Goal: Task Accomplishment & Management: Complete application form

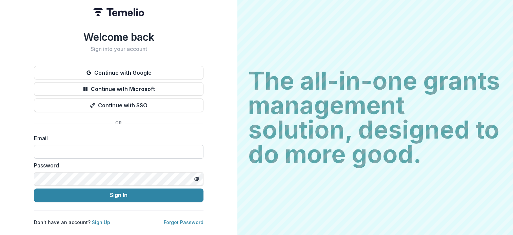
click at [93, 148] on input at bounding box center [119, 152] width 170 height 14
type input "**********"
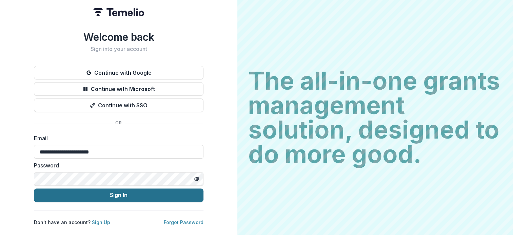
click at [116, 194] on button "Sign In" at bounding box center [119, 195] width 170 height 14
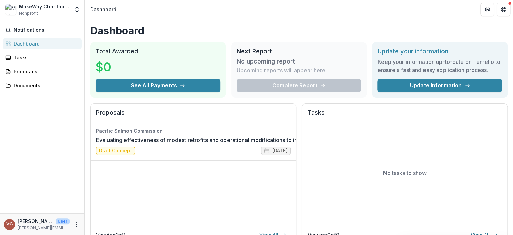
click at [408, 82] on link "Update Information" at bounding box center [440, 86] width 125 height 14
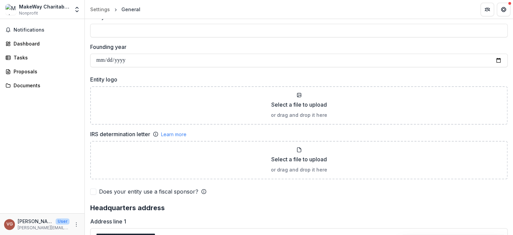
scroll to position [407, 0]
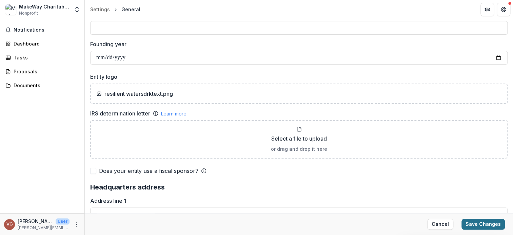
click at [486, 222] on button "Save Changes" at bounding box center [483, 223] width 43 height 11
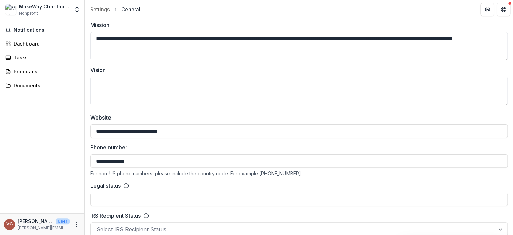
scroll to position [68, 0]
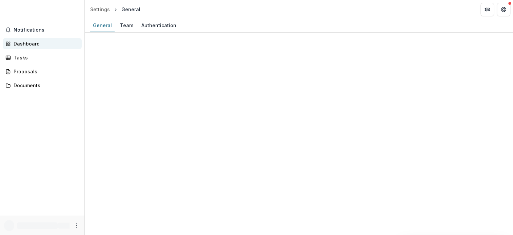
click at [19, 45] on div "Dashboard" at bounding box center [45, 43] width 63 height 7
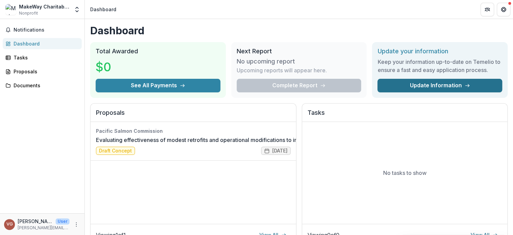
click at [429, 85] on link "Update Information" at bounding box center [440, 86] width 125 height 14
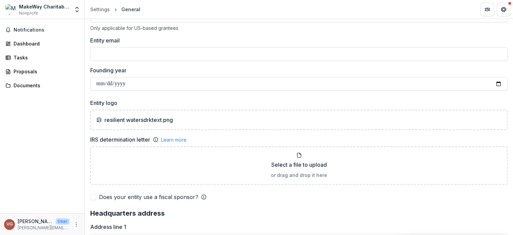
scroll to position [407, 0]
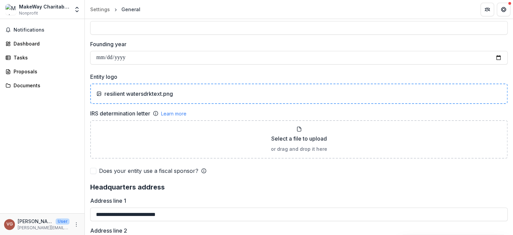
click at [118, 91] on p "resilient watersdrktext.png" at bounding box center [138, 94] width 69 height 8
click at [177, 93] on div "resilient watersdrktext.png" at bounding box center [298, 94] width 405 height 8
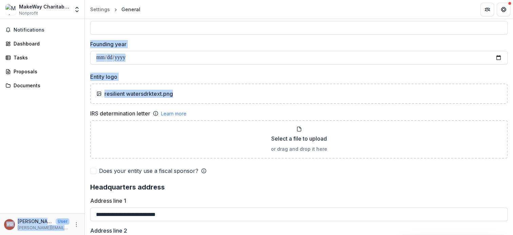
drag, startPoint x: 182, startPoint y: 94, endPoint x: 82, endPoint y: 99, distance: 99.8
click at [83, 99] on main "**********" at bounding box center [256, 127] width 513 height 216
click at [208, 94] on div "resilient watersdrktext.png" at bounding box center [298, 94] width 405 height 8
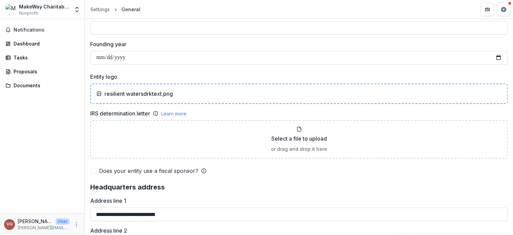
click at [192, 90] on div "resilient watersdrktext.png" at bounding box center [298, 94] width 405 height 8
click at [98, 93] on icon at bounding box center [98, 93] width 5 height 5
drag, startPoint x: 178, startPoint y: 94, endPoint x: 161, endPoint y: 90, distance: 17.4
click at [161, 90] on p "resilient watersdrktext.png" at bounding box center [138, 94] width 69 height 8
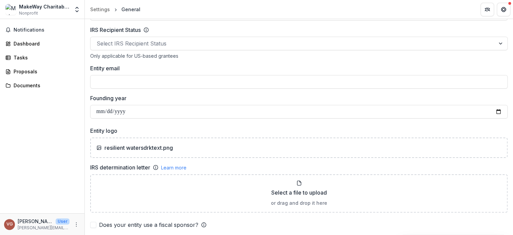
scroll to position [353, 0]
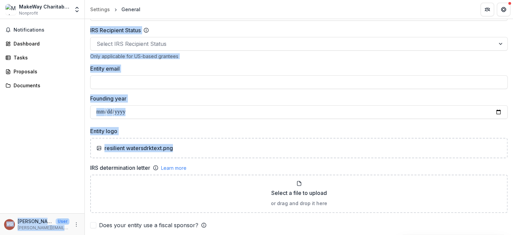
drag, startPoint x: 186, startPoint y: 152, endPoint x: 76, endPoint y: 155, distance: 109.6
click at [79, 156] on main "**********" at bounding box center [256, 127] width 513 height 216
click at [183, 147] on div "resilient watersdrktext.png" at bounding box center [298, 148] width 405 height 8
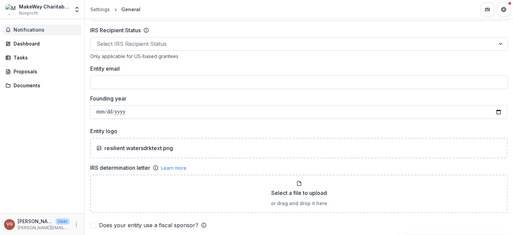
click at [22, 30] on span "Notifications" at bounding box center [46, 30] width 65 height 6
click at [24, 44] on div "Dashboard" at bounding box center [45, 43] width 63 height 7
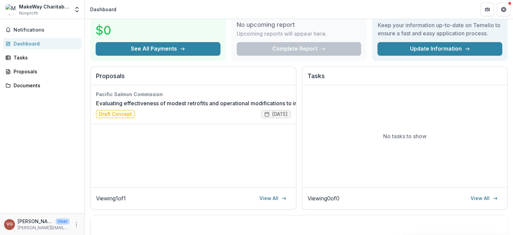
scroll to position [26, 0]
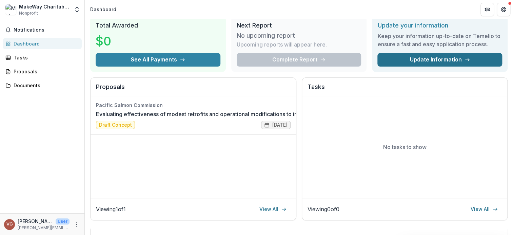
click at [431, 59] on link "Update Information" at bounding box center [440, 60] width 125 height 14
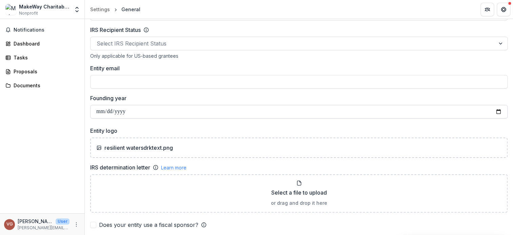
scroll to position [365, 0]
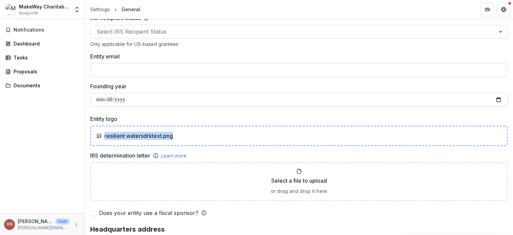
drag, startPoint x: 217, startPoint y: 136, endPoint x: 105, endPoint y: 141, distance: 112.0
click at [105, 141] on div "resilient watersdrktext.png" at bounding box center [299, 136] width 418 height 20
click at [145, 134] on p "resilient watersdrktext.png" at bounding box center [138, 136] width 69 height 8
drag, startPoint x: 196, startPoint y: 137, endPoint x: 196, endPoint y: 149, distance: 11.9
click at [196, 149] on div "Entity logo resilient watersdrktext.png IRS determination letter Learn more Sel…" at bounding box center [299, 158] width 418 height 86
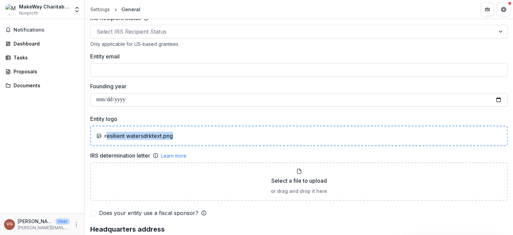
drag, startPoint x: 181, startPoint y: 138, endPoint x: 108, endPoint y: 144, distance: 73.5
click at [107, 144] on div "resilient watersdrktext.png" at bounding box center [299, 136] width 418 height 20
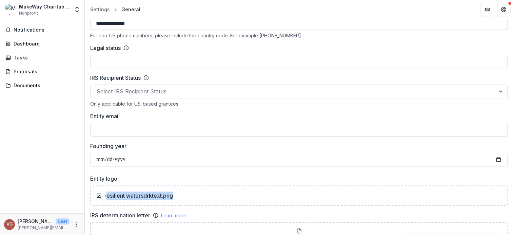
scroll to position [339, 0]
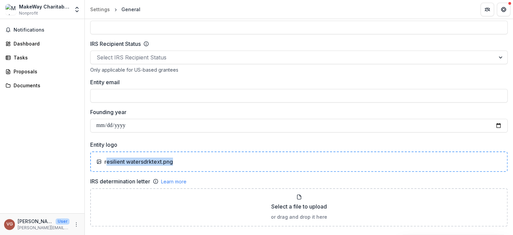
click at [218, 154] on div "resilient watersdrktext.png" at bounding box center [299, 161] width 418 height 20
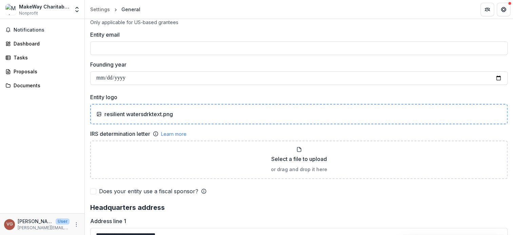
scroll to position [407, 0]
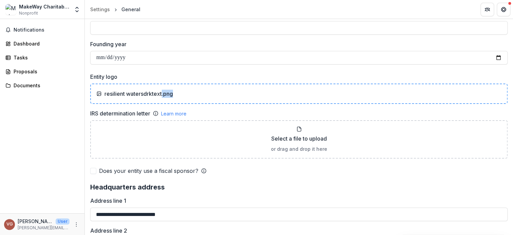
drag, startPoint x: 162, startPoint y: 91, endPoint x: 191, endPoint y: 92, distance: 29.5
click at [191, 92] on div "resilient watersdrktext.png" at bounding box center [298, 94] width 405 height 8
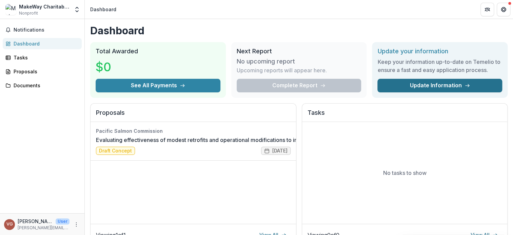
click at [442, 84] on link "Update Information" at bounding box center [440, 86] width 125 height 14
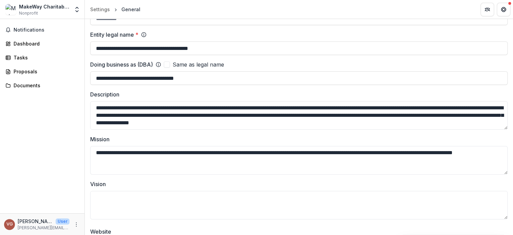
scroll to position [68, 0]
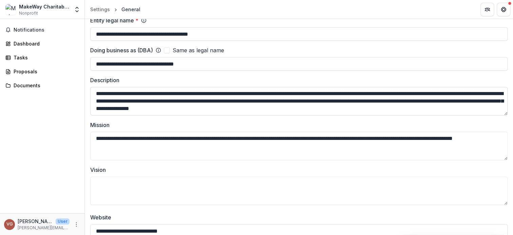
click at [199, 101] on textarea "**********" at bounding box center [299, 101] width 418 height 28
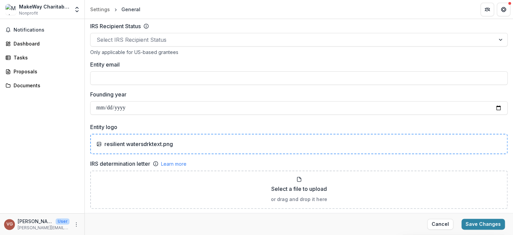
scroll to position [373, 0]
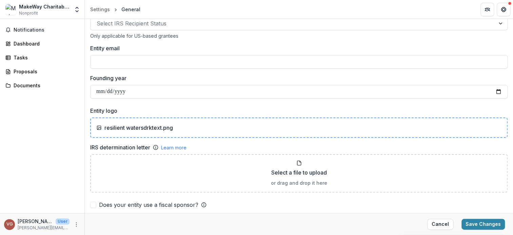
type textarea "**********"
click at [162, 126] on p "resilient watersdrktext.png" at bounding box center [138, 127] width 69 height 8
drag, startPoint x: 176, startPoint y: 120, endPoint x: 191, endPoint y: 123, distance: 14.8
click at [188, 122] on div "resilient watersdrktext.png" at bounding box center [299, 127] width 418 height 20
drag, startPoint x: 176, startPoint y: 128, endPoint x: 97, endPoint y: 134, distance: 79.7
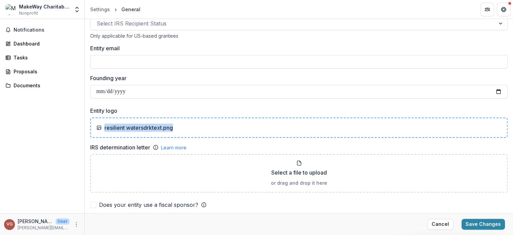
click at [97, 134] on div "resilient watersdrktext.png" at bounding box center [299, 127] width 418 height 20
click at [46, 43] on div "Dashboard" at bounding box center [45, 43] width 63 height 7
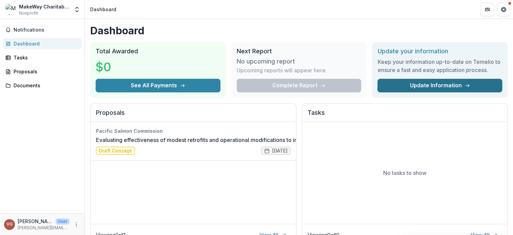
click at [423, 86] on link "Update Information" at bounding box center [440, 86] width 125 height 14
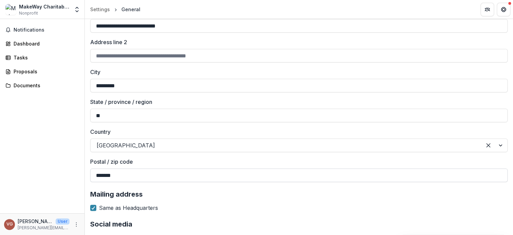
scroll to position [556, 0]
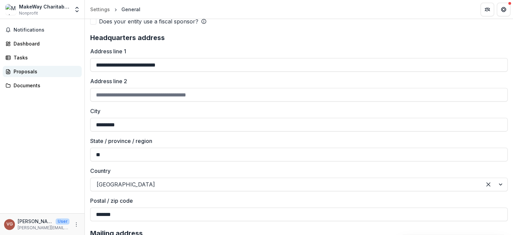
click at [41, 70] on div "Proposals" at bounding box center [45, 71] width 63 height 7
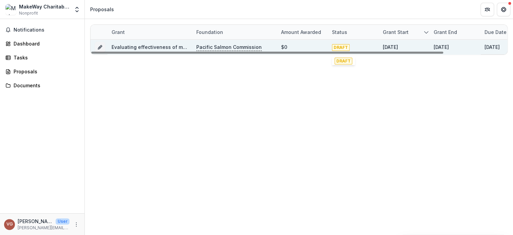
click at [340, 47] on span "DRAFT" at bounding box center [341, 47] width 18 height 7
click at [98, 47] on icon "Grant 9da7da44-86f6-4759-b41e-589462010781" at bounding box center [99, 46] width 5 height 5
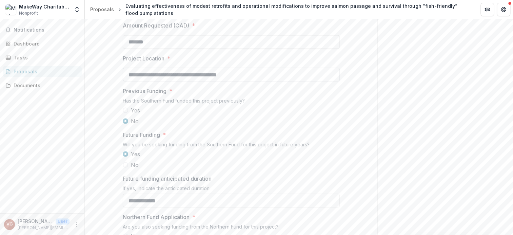
scroll to position [611, 0]
drag, startPoint x: 230, startPoint y: 122, endPoint x: 118, endPoint y: 127, distance: 111.7
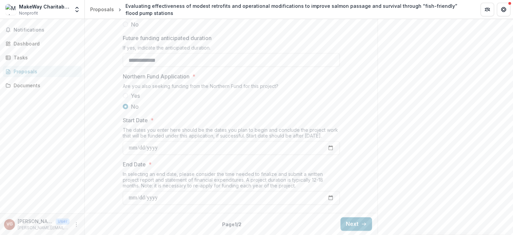
scroll to position [799, 0]
type input "**********"
click at [331, 147] on input "**********" at bounding box center [231, 148] width 217 height 14
type input "**********"
click at [352, 223] on button "Next" at bounding box center [357, 224] width 32 height 14
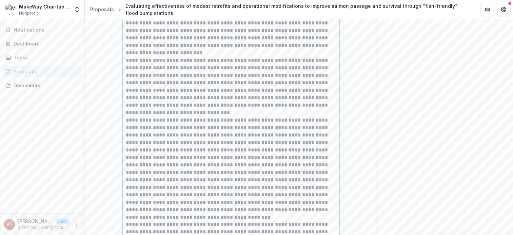
scroll to position [238, 0]
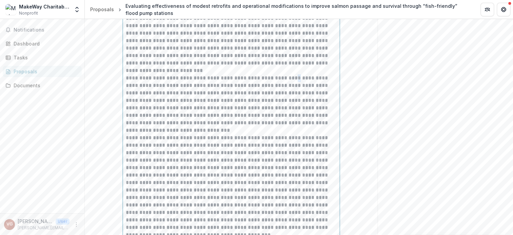
drag, startPoint x: 292, startPoint y: 126, endPoint x: 295, endPoint y: 126, distance: 3.8
click at [295, 126] on p "**********" at bounding box center [231, 100] width 211 height 52
click at [300, 127] on p "**********" at bounding box center [231, 100] width 211 height 52
drag, startPoint x: 291, startPoint y: 142, endPoint x: 332, endPoint y: 144, distance: 40.4
click at [332, 127] on p "**********" at bounding box center [231, 100] width 211 height 52
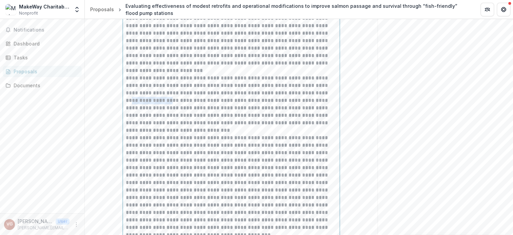
scroll to position [205, 0]
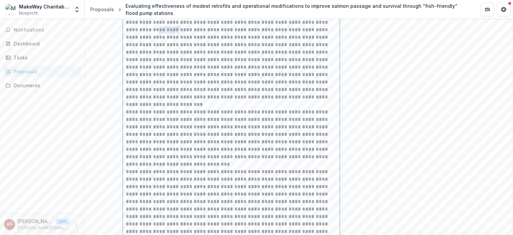
drag, startPoint x: 144, startPoint y: 79, endPoint x: 126, endPoint y: 82, distance: 18.9
click at [126, 82] on p "**********" at bounding box center [231, 52] width 211 height 97
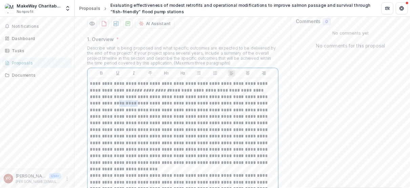
scroll to position [194, 0]
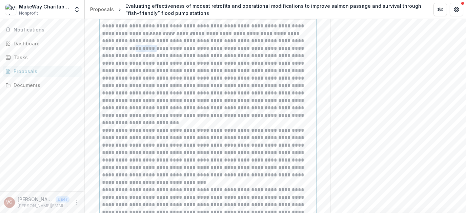
click at [118, 105] on p "**********" at bounding box center [207, 70] width 211 height 97
click at [119, 103] on p "**********" at bounding box center [207, 70] width 211 height 97
click at [131, 103] on p "**********" at bounding box center [207, 70] width 211 height 97
click at [121, 104] on p "**********" at bounding box center [207, 70] width 211 height 97
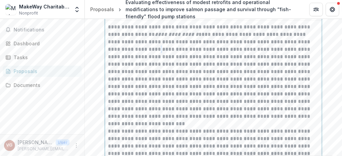
scroll to position [217, 0]
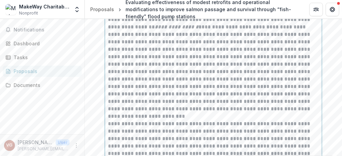
click at [129, 96] on p "**********" at bounding box center [213, 64] width 211 height 97
click at [124, 96] on p "**********" at bounding box center [213, 64] width 211 height 97
click at [124, 95] on p "**********" at bounding box center [213, 64] width 211 height 97
click at [126, 96] on p "**********" at bounding box center [213, 64] width 211 height 97
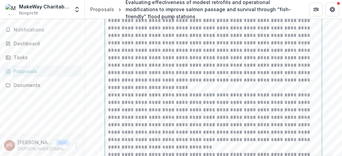
scroll to position [239, 0]
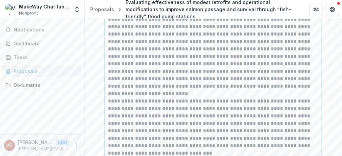
click at [129, 73] on p "**********" at bounding box center [213, 41] width 211 height 97
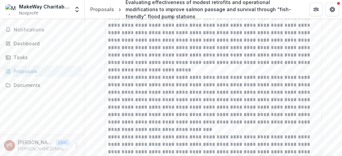
scroll to position [265, 0]
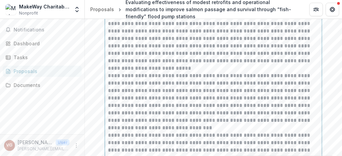
click at [127, 48] on p "**********" at bounding box center [213, 16] width 211 height 97
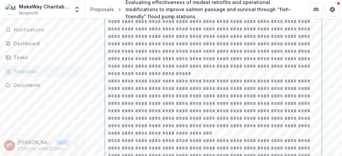
scroll to position [242, 0]
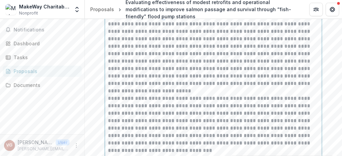
click at [128, 70] on p "**********" at bounding box center [213, 39] width 211 height 97
click at [159, 88] on p "**********" at bounding box center [213, 39] width 211 height 97
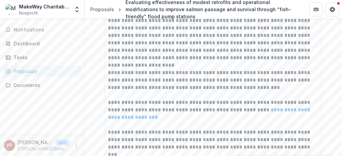
scroll to position [1712, 0]
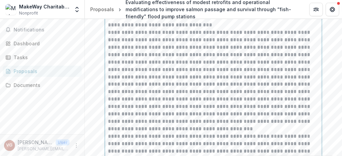
scroll to position [304, 0]
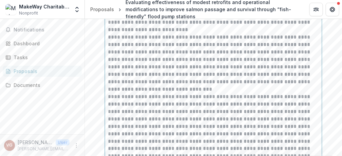
drag, startPoint x: 274, startPoint y: 41, endPoint x: 283, endPoint y: 41, distance: 8.8
drag, startPoint x: 275, startPoint y: 106, endPoint x: 312, endPoint y: 107, distance: 37.0
click at [312, 86] on p "**********" at bounding box center [213, 60] width 211 height 52
click at [314, 86] on p "**********" at bounding box center [213, 60] width 211 height 52
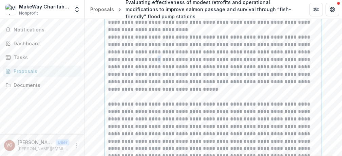
click at [108, 93] on p "**********" at bounding box center [213, 64] width 211 height 60
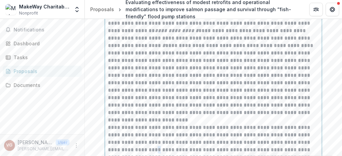
click at [121, 14] on icon "Bold" at bounding box center [120, 10] width 5 height 5
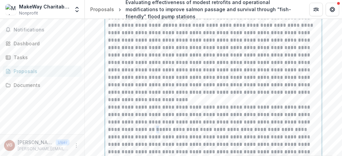
scroll to position [220, 0]
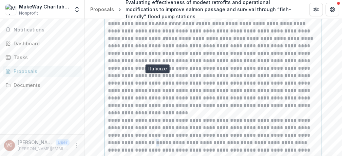
click at [156, 7] on icon "Italicize" at bounding box center [157, 3] width 5 height 5
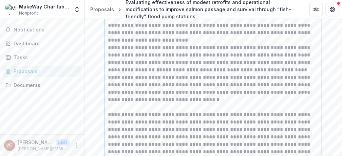
scroll to position [311, 0]
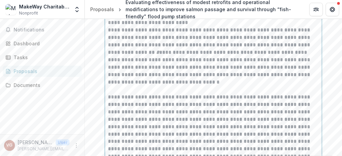
click at [142, 86] on p "**********" at bounding box center [213, 56] width 211 height 60
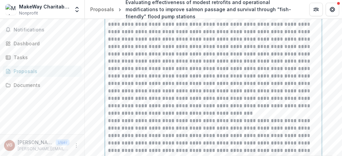
scroll to position [401, 0]
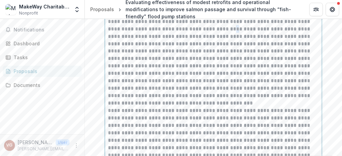
click at [199, 83] on p at bounding box center [213, 51] width 211 height 97
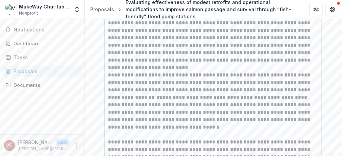
scroll to position [243, 0]
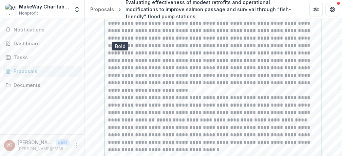
drag, startPoint x: 120, startPoint y: 36, endPoint x: 129, endPoint y: 36, distance: 8.8
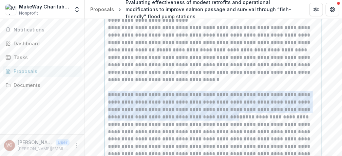
scroll to position [242, 0]
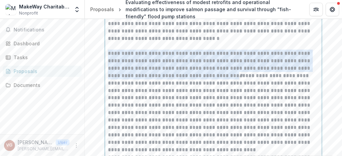
scroll to position [378, 0]
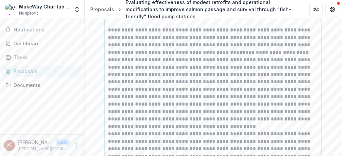
click at [220, 118] on p "**********" at bounding box center [213, 74] width 211 height 97
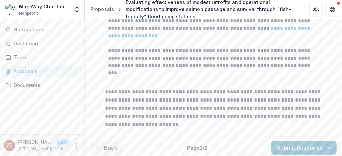
scroll to position [1735, 0]
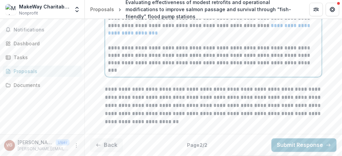
scroll to position [1755, 0]
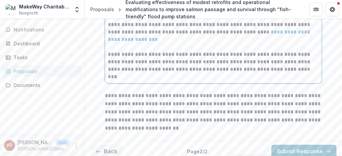
click at [108, 14] on p "**********" at bounding box center [213, 2] width 211 height 22
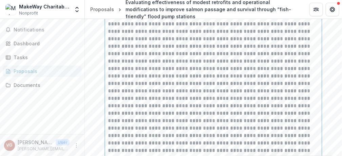
scroll to position [1506, 0]
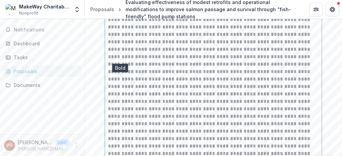
click at [120, 10] on icon "Bold" at bounding box center [120, 7] width 5 height 5
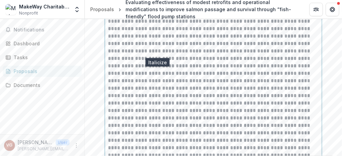
click at [157, 4] on icon "Italicize" at bounding box center [157, 1] width 5 height 5
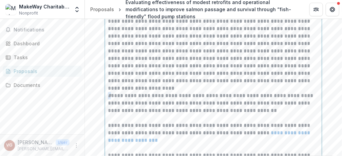
scroll to position [1715, 0]
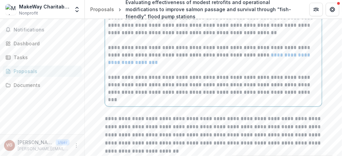
click at [114, 37] on p "**********" at bounding box center [213, 25] width 211 height 22
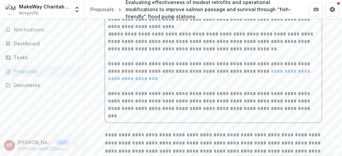
click at [110, 53] on p "**********" at bounding box center [213, 42] width 211 height 22
click at [110, 83] on p "**********" at bounding box center [213, 71] width 211 height 22
click at [108, 83] on p "**********" at bounding box center [213, 71] width 211 height 22
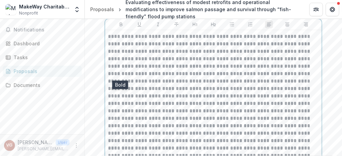
drag, startPoint x: 120, startPoint y: 75, endPoint x: 144, endPoint y: 77, distance: 24.1
click at [120, 27] on icon "Bold" at bounding box center [120, 24] width 5 height 5
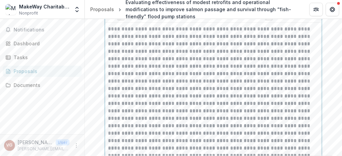
click at [157, 19] on icon "Italicize" at bounding box center [158, 17] width 2 height 4
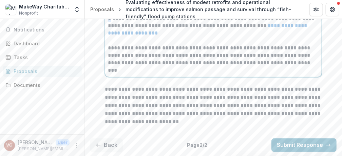
scroll to position [1765, 0]
click at [110, 67] on p "**********" at bounding box center [213, 55] width 211 height 22
drag, startPoint x: 109, startPoint y: 94, endPoint x: 133, endPoint y: 87, distance: 24.9
click at [108, 67] on p "**********" at bounding box center [213, 55] width 211 height 22
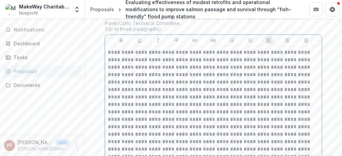
scroll to position [1471, 0]
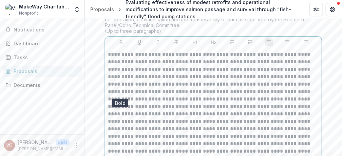
drag, startPoint x: 119, startPoint y: 92, endPoint x: 141, endPoint y: 92, distance: 21.4
click at [120, 44] on icon "Bold" at bounding box center [121, 42] width 3 height 4
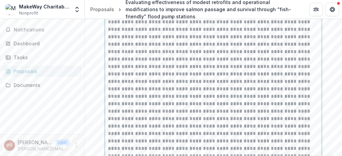
click at [157, 12] on icon "Italicize" at bounding box center [158, 10] width 2 height 4
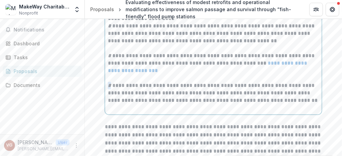
scroll to position [1797, 0]
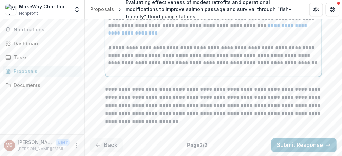
click at [187, 74] on p at bounding box center [213, 70] width 211 height 7
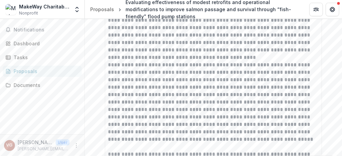
scroll to position [441, 0]
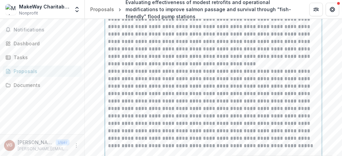
drag, startPoint x: 121, startPoint y: 69, endPoint x: 226, endPoint y: 71, distance: 104.5
click at [226, 61] on p "**********" at bounding box center [213, 12] width 211 height 97
drag, startPoint x: 240, startPoint y: 52, endPoint x: 212, endPoint y: 82, distance: 41.6
click at [212, 61] on p "**********" at bounding box center [213, 12] width 211 height 97
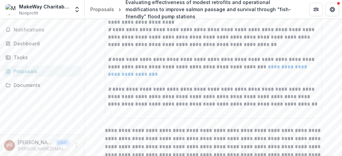
scroll to position [1810, 0]
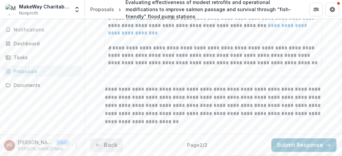
click at [105, 146] on button "Back" at bounding box center [106, 146] width 33 height 14
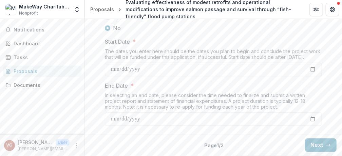
scroll to position [905, 0]
click at [312, 149] on button "Next" at bounding box center [321, 146] width 32 height 14
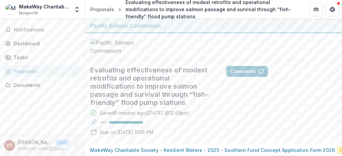
scroll to position [22, 0]
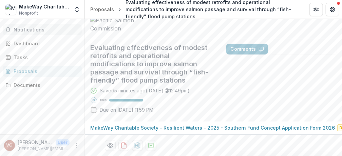
click at [28, 28] on span "Notifications" at bounding box center [46, 30] width 65 height 6
click at [26, 43] on div "Dashboard" at bounding box center [45, 43] width 63 height 7
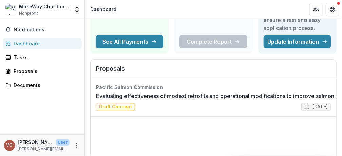
scroll to position [68, 0]
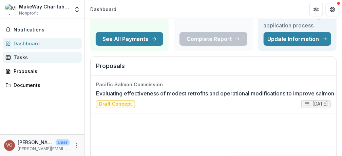
click at [17, 58] on div "Tasks" at bounding box center [45, 57] width 63 height 7
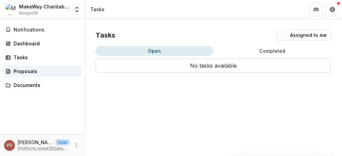
click at [21, 72] on div "Proposals" at bounding box center [45, 71] width 63 height 7
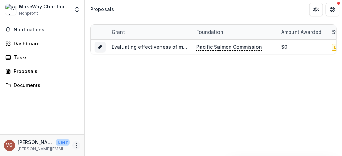
click at [77, 147] on icon "More" at bounding box center [76, 145] width 5 height 5
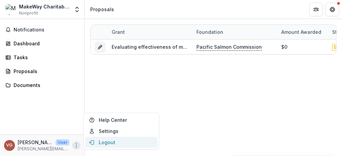
click at [102, 144] on button "Logout" at bounding box center [121, 142] width 73 height 11
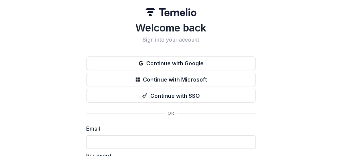
drag, startPoint x: 266, startPoint y: 32, endPoint x: 266, endPoint y: 14, distance: 18.0
click at [266, 14] on div "Welcome back Sign into your account Continue with Google Continue with Microsof…" at bounding box center [171, 108] width 342 height 216
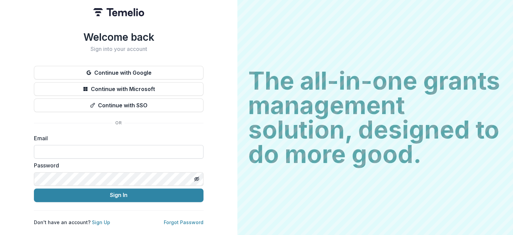
click at [79, 147] on input at bounding box center [119, 152] width 170 height 14
type input "**********"
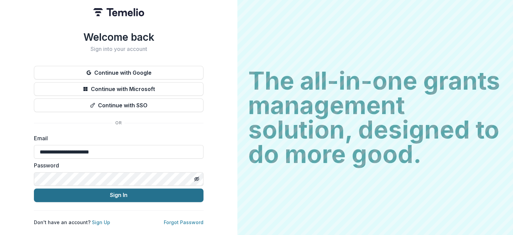
click at [115, 156] on button "Sign In" at bounding box center [119, 195] width 170 height 14
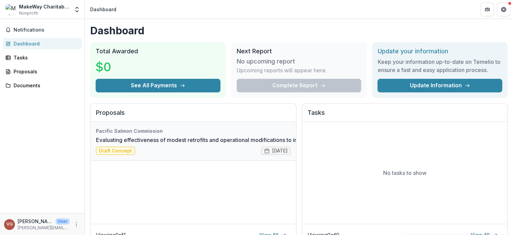
click at [111, 144] on link "Evaluating effectiveness of modest retrofits and operational modifications to i…" at bounding box center [298, 140] width 404 height 8
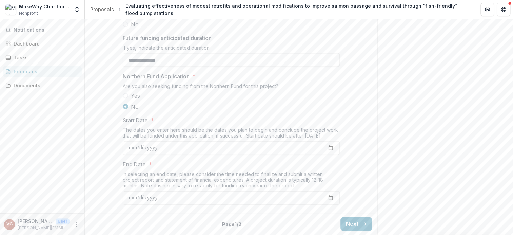
scroll to position [799, 0]
click at [352, 223] on button "Next" at bounding box center [357, 224] width 32 height 14
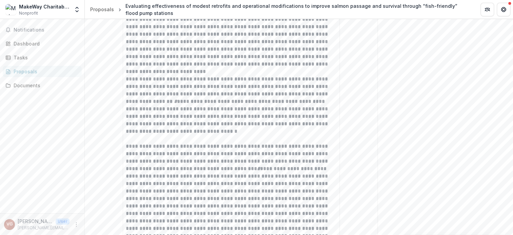
scroll to position [271, 0]
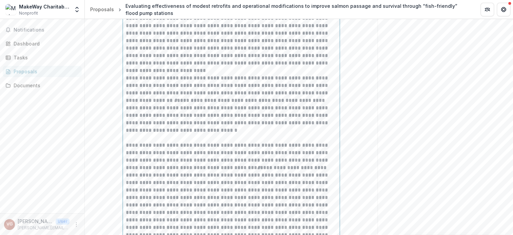
click at [232, 67] on p "**********" at bounding box center [231, 18] width 211 height 97
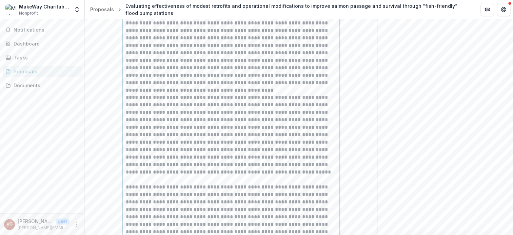
scroll to position [374, 0]
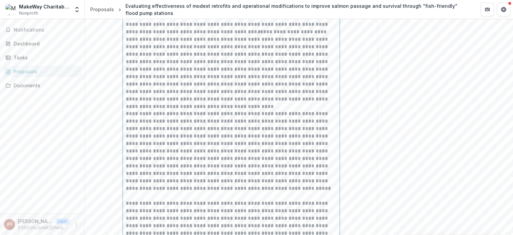
drag, startPoint x: 334, startPoint y: 149, endPoint x: 335, endPoint y: 144, distance: 4.8
click at [334, 103] on p "**********" at bounding box center [231, 54] width 211 height 97
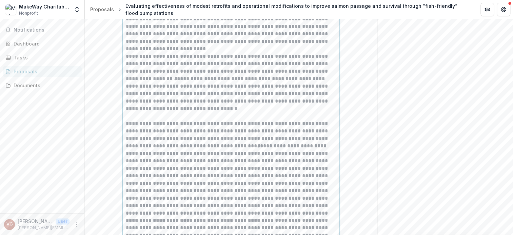
scroll to position [238, 0]
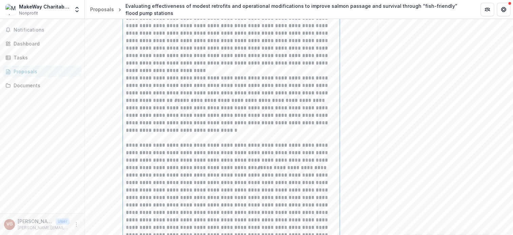
click at [238, 67] on p "**********" at bounding box center [231, 18] width 211 height 97
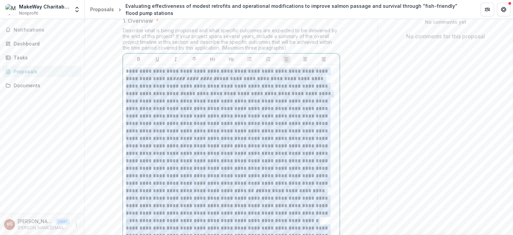
scroll to position [137, 0]
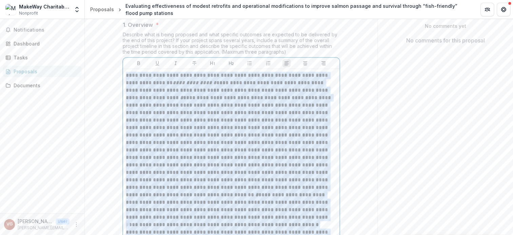
drag, startPoint x: 189, startPoint y: 192, endPoint x: 118, endPoint y: 120, distance: 101.5
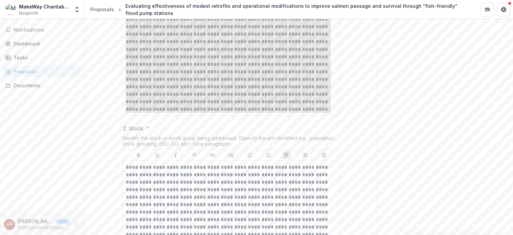
scroll to position [646, 0]
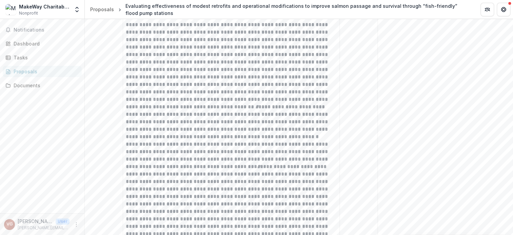
scroll to position [171, 0]
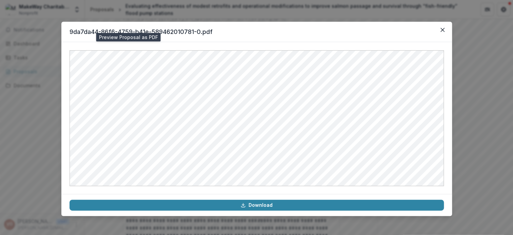
drag, startPoint x: 444, startPoint y: 28, endPoint x: 433, endPoint y: 40, distance: 16.1
click at [443, 29] on icon "Close" at bounding box center [442, 30] width 4 height 4
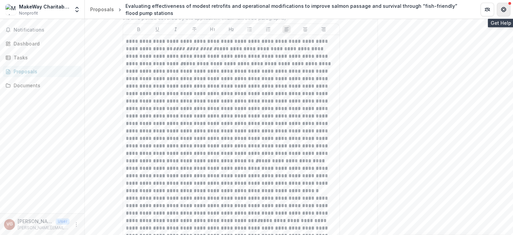
click at [504, 9] on icon "Get Help" at bounding box center [503, 9] width 5 height 5
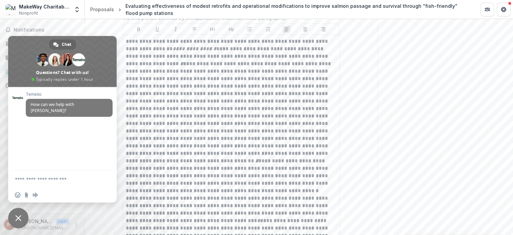
click at [29, 178] on textarea "Compose your message..." at bounding box center [55, 178] width 81 height 17
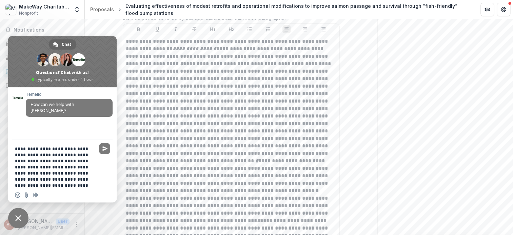
scroll to position [1, 0]
type textarea "**********"
click at [103, 149] on span "Send" at bounding box center [104, 148] width 5 height 5
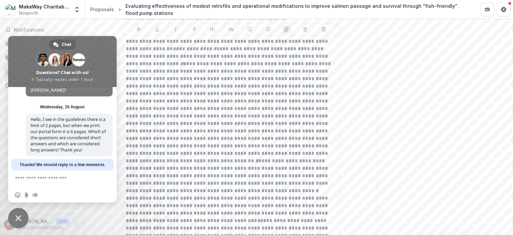
scroll to position [40, 0]
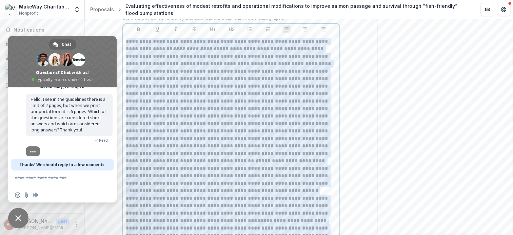
click at [180, 66] on em "*" at bounding box center [181, 63] width 3 height 5
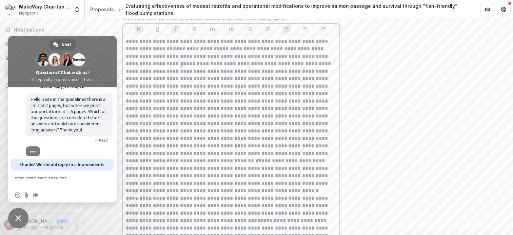
click at [146, 114] on p "**********" at bounding box center [231, 112] width 211 height 149
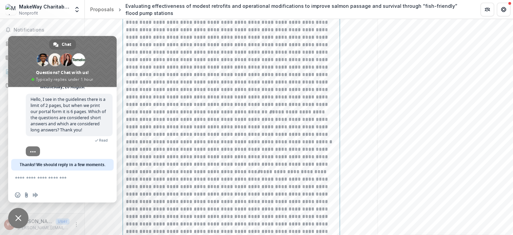
scroll to position [205, 0]
drag, startPoint x: 272, startPoint y: 169, endPoint x: 271, endPoint y: 165, distance: 3.9
click at [272, 129] on em "*" at bounding box center [270, 126] width 3 height 5
click at [257, 121] on em "*" at bounding box center [258, 118] width 3 height 5
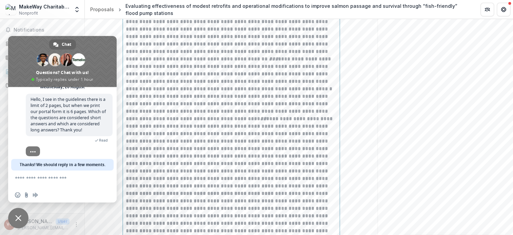
click at [260, 121] on em "**" at bounding box center [263, 118] width 6 height 5
click at [257, 121] on em "****" at bounding box center [263, 118] width 12 height 5
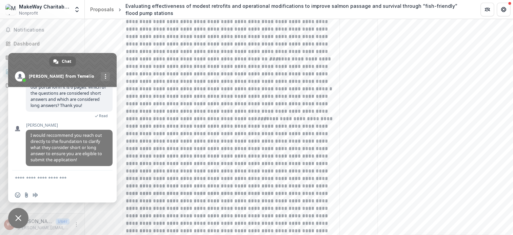
click at [26, 179] on textarea "Compose your message..." at bounding box center [55, 178] width 81 height 17
type textarea "*"
type textarea "**********"
click at [107, 180] on span "Send" at bounding box center [104, 178] width 5 height 5
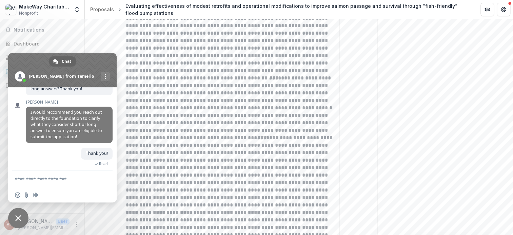
scroll to position [238, 0]
click at [39, 29] on span "Notifications" at bounding box center [46, 30] width 65 height 6
click at [18, 216] on span "Close chat" at bounding box center [18, 218] width 6 height 6
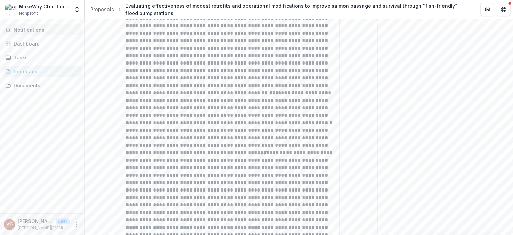
click at [34, 31] on span "Notifications" at bounding box center [46, 30] width 65 height 6
click at [35, 44] on div "Dashboard" at bounding box center [45, 40] width 63 height 7
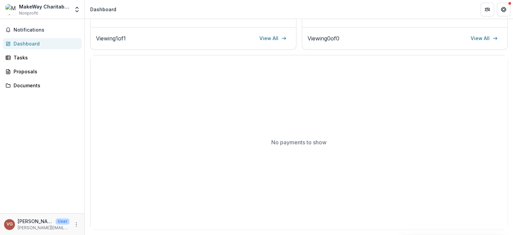
scroll to position [195, 0]
click at [51, 6] on div "MakeWay Charitable Society - Resilient Waters" at bounding box center [44, 6] width 51 height 7
click at [76, 12] on icon "Open entity switcher" at bounding box center [77, 9] width 7 height 7
click at [38, 36] on link "Settings" at bounding box center [42, 37] width 81 height 11
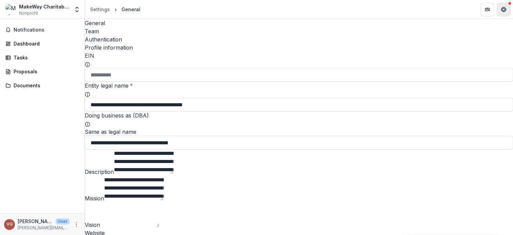
click at [503, 11] on icon "Get Help" at bounding box center [504, 11] width 2 height 1
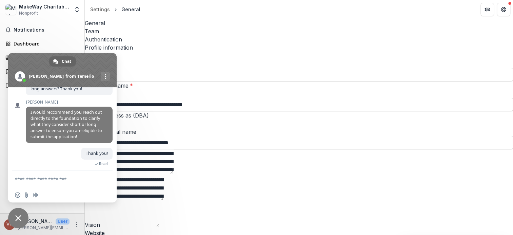
click at [35, 180] on textarea "Compose your message..." at bounding box center [55, 178] width 81 height 17
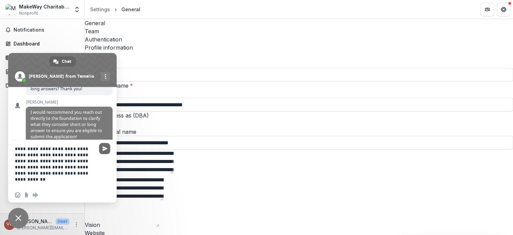
type textarea "**********"
click at [101, 148] on span "Send" at bounding box center [104, 148] width 11 height 11
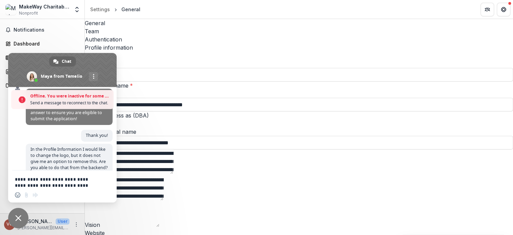
scroll to position [151, 0]
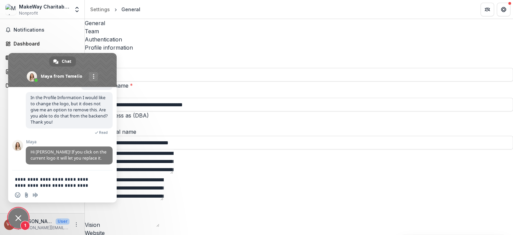
click at [29, 134] on div "In the Profile Information I would like to change the logo, but it does not giv…" at bounding box center [69, 115] width 87 height 47
click at [216, 56] on div "EIN" at bounding box center [299, 60] width 428 height 16
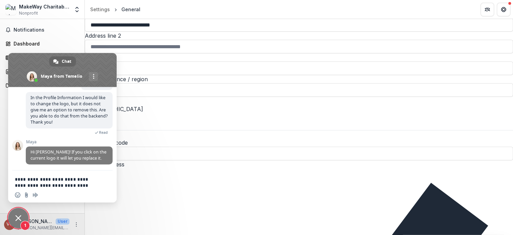
scroll to position [441, 0]
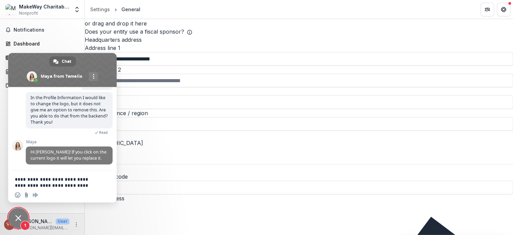
drag, startPoint x: 187, startPoint y: 59, endPoint x: 160, endPoint y: 59, distance: 26.8
drag, startPoint x: 160, startPoint y: 59, endPoint x: 234, endPoint y: 24, distance: 82.2
click at [25, 181] on textarea "**********" at bounding box center [55, 178] width 81 height 17
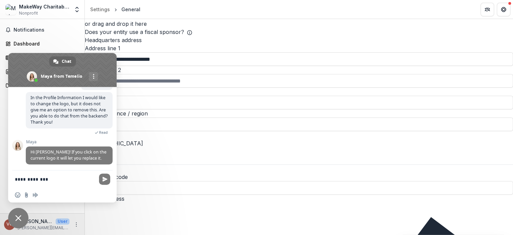
click at [57, 181] on textarea "**********" at bounding box center [55, 178] width 81 height 17
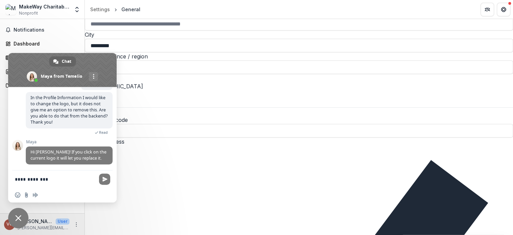
scroll to position [475, 0]
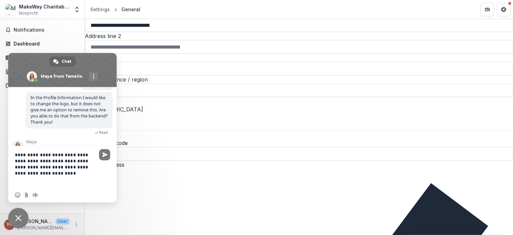
type textarea "**********"
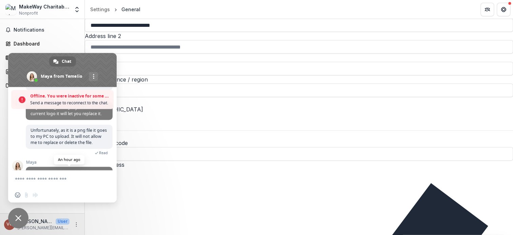
scroll to position [233, 0]
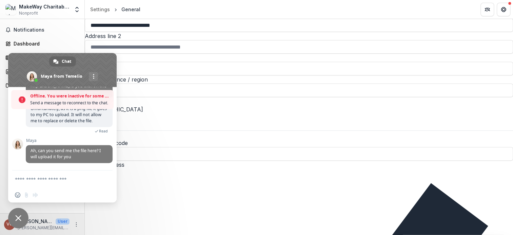
click at [307, 10] on h2 "Headquarters address" at bounding box center [299, 6] width 428 height 8
click at [57, 176] on textarea "Compose your message..." at bounding box center [55, 178] width 81 height 17
click at [35, 179] on textarea "Compose your message..." at bounding box center [55, 178] width 81 height 17
click at [68, 93] on span "Offline. You were inactive for some time." at bounding box center [70, 96] width 80 height 7
click at [92, 101] on span "Send a message to reconnect to the chat." at bounding box center [70, 102] width 80 height 7
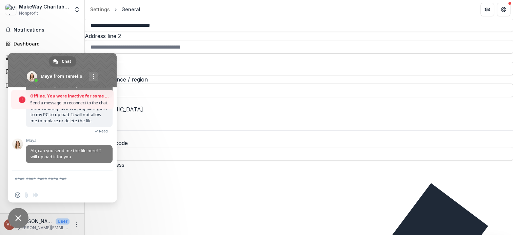
click at [33, 180] on textarea "Compose your message..." at bounding box center [55, 178] width 81 height 17
click at [26, 195] on div "Insert an emoji Send a file Audio message" at bounding box center [28, 194] width 26 height 5
click at [45, 180] on textarea "Compose your message..." at bounding box center [55, 178] width 81 height 17
click at [86, 146] on span "Ah, can you send me the file here? I will upload it for you" at bounding box center [69, 154] width 87 height 18
click at [92, 76] on link "More channels" at bounding box center [93, 76] width 9 height 9
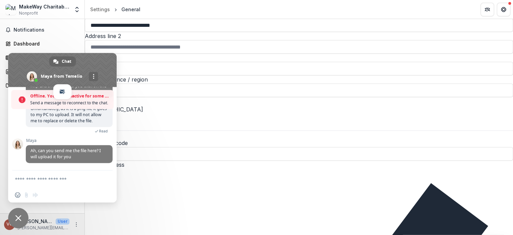
click at [92, 76] on link at bounding box center [93, 76] width 9 height 9
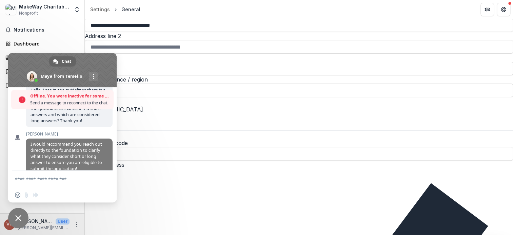
click at [72, 99] on span "Offline. You were inactive for some time." at bounding box center [70, 96] width 80 height 7
click at [19, 100] on span at bounding box center [22, 99] width 7 height 7
click at [60, 59] on link "Chat" at bounding box center [62, 61] width 27 height 10
click at [33, 181] on textarea "Compose your message..." at bounding box center [55, 178] width 81 height 17
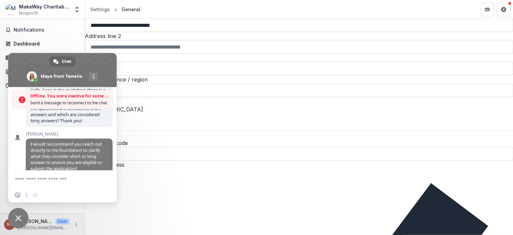
click at [26, 195] on div "Insert an emoji Send a file Audio message" at bounding box center [28, 194] width 26 height 5
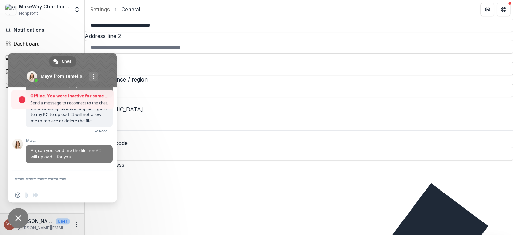
click at [30, 95] on div "Offline. You were inactive for some time. Send a message to reconnect to the ch…" at bounding box center [65, 99] width 92 height 19
click at [35, 180] on textarea "Compose your message..." at bounding box center [55, 178] width 81 height 17
click at [15, 196] on span "Insert an emoji" at bounding box center [17, 194] width 5 height 5
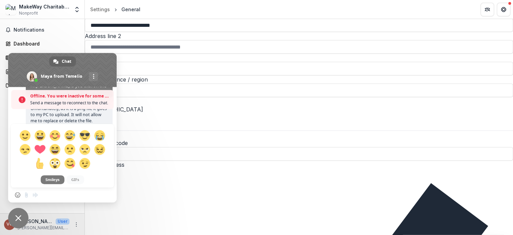
scroll to position [211, 0]
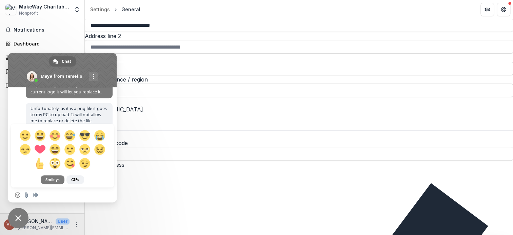
click at [65, 194] on div "Insert an emoji Send a file Audio message" at bounding box center [62, 194] width 109 height 15
click at [26, 196] on input "Send a file" at bounding box center [26, 194] width 5 height 5
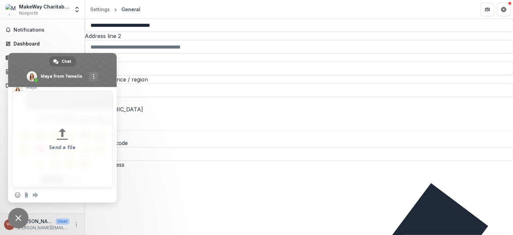
scroll to position [256, 0]
click at [73, 149] on div at bounding box center [62, 144] width 109 height 115
click at [59, 149] on div at bounding box center [62, 144] width 109 height 115
drag, startPoint x: 116, startPoint y: 158, endPoint x: 111, endPoint y: 179, distance: 21.6
click at [114, 179] on div at bounding box center [62, 144] width 109 height 115
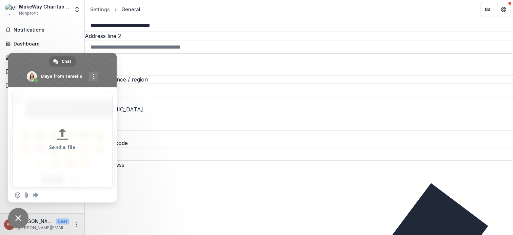
drag, startPoint x: 16, startPoint y: 192, endPoint x: 23, endPoint y: 173, distance: 20.2
click at [16, 191] on div at bounding box center [62, 144] width 109 height 115
click at [63, 61] on span "Chat" at bounding box center [66, 61] width 9 height 10
click at [91, 93] on div at bounding box center [62, 144] width 109 height 115
click at [59, 141] on div at bounding box center [62, 144] width 109 height 115
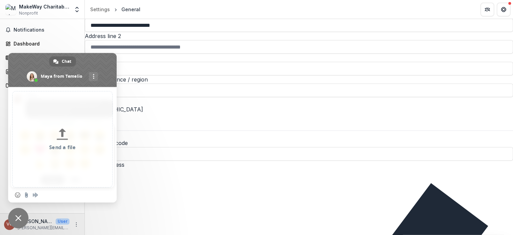
click at [25, 196] on div at bounding box center [62, 144] width 109 height 115
click at [26, 195] on div at bounding box center [62, 144] width 109 height 115
click at [97, 112] on div at bounding box center [62, 144] width 109 height 115
click at [26, 196] on div at bounding box center [62, 144] width 109 height 115
click at [94, 74] on span at bounding box center [93, 76] width 1 height 5
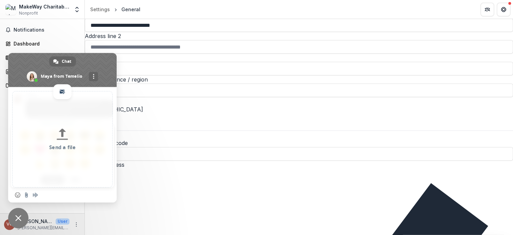
click at [94, 74] on span at bounding box center [93, 76] width 1 height 5
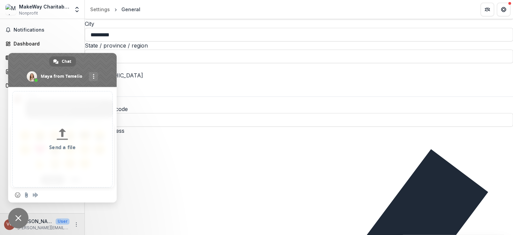
scroll to position [475, 0]
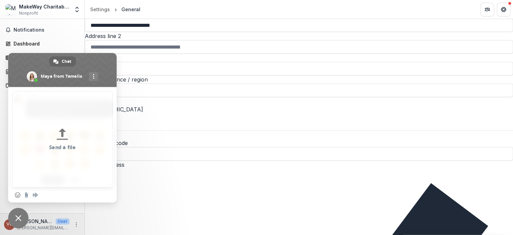
click at [17, 217] on span "Close chat" at bounding box center [18, 218] width 6 height 6
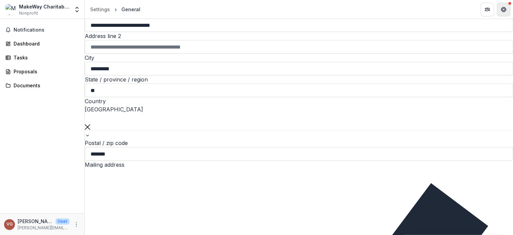
click at [502, 13] on button "Get Help" at bounding box center [504, 10] width 14 height 14
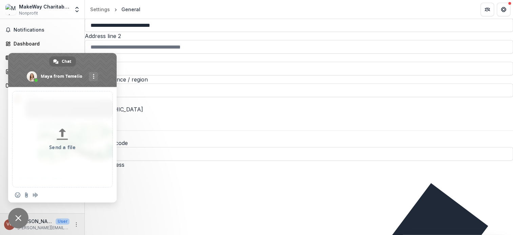
click at [25, 196] on div at bounding box center [62, 144] width 109 height 115
click at [60, 137] on div at bounding box center [62, 144] width 109 height 115
click at [56, 149] on div at bounding box center [62, 144] width 109 height 115
click at [66, 125] on div at bounding box center [62, 144] width 109 height 115
drag, startPoint x: 115, startPoint y: 157, endPoint x: 115, endPoint y: 140, distance: 17.6
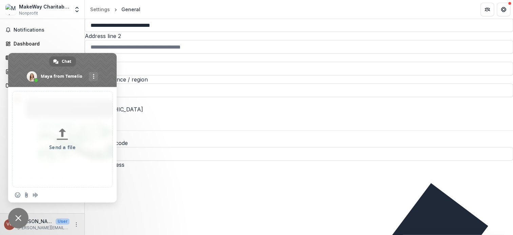
click at [115, 140] on div at bounding box center [62, 144] width 109 height 115
click at [16, 215] on span "Close chat" at bounding box center [18, 218] width 6 height 6
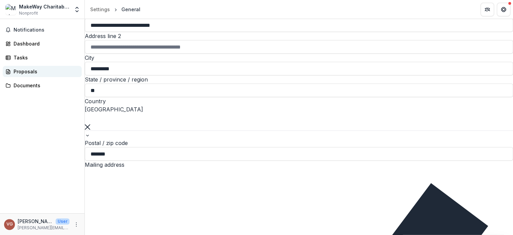
click at [24, 72] on div "Proposals" at bounding box center [45, 71] width 63 height 7
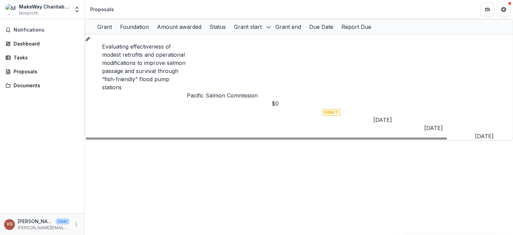
click at [91, 42] on icon "Grant 9da7da44-86f6-4759-b41e-589462010781" at bounding box center [87, 38] width 5 height 5
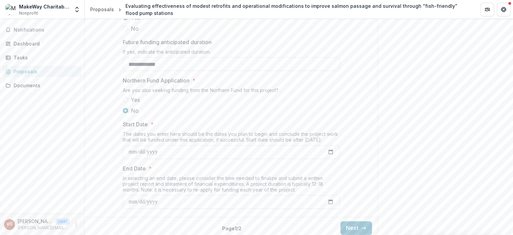
scroll to position [799, 0]
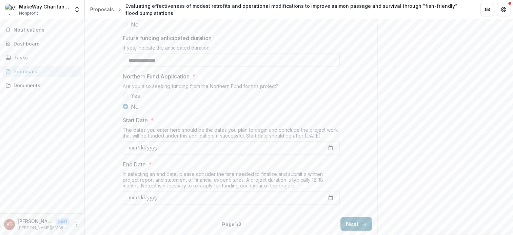
click at [350, 226] on button "Next" at bounding box center [357, 224] width 32 height 14
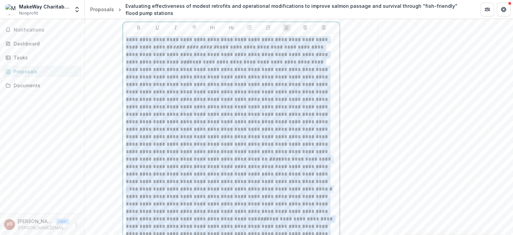
scroll to position [171, 0]
drag, startPoint x: 195, startPoint y: 157, endPoint x: 115, endPoint y: 78, distance: 112.3
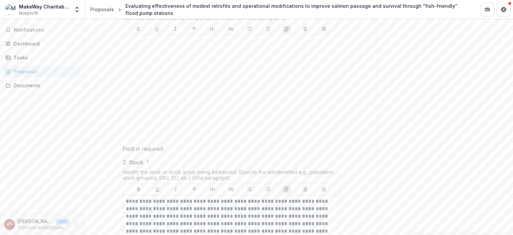
click at [133, 45] on p at bounding box center [231, 40] width 211 height 7
paste div
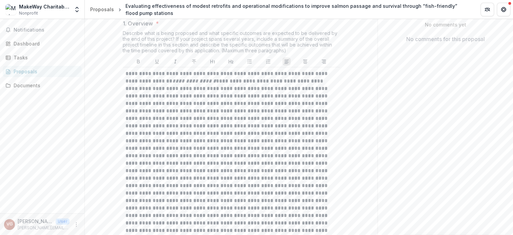
scroll to position [137, 0]
click at [142, 148] on p "**********" at bounding box center [231, 171] width 211 height 201
drag, startPoint x: 143, startPoint y: 147, endPoint x: 150, endPoint y: 149, distance: 7.3
click at [150, 149] on p "**********" at bounding box center [231, 175] width 211 height 209
click at [174, 65] on icon "Italicize" at bounding box center [175, 63] width 2 height 4
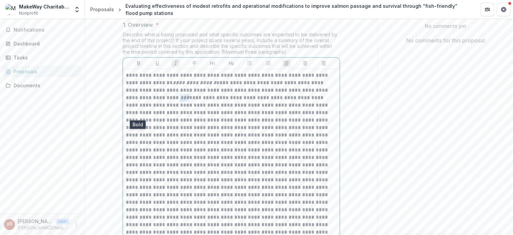
click at [138, 65] on icon "Bold" at bounding box center [138, 63] width 3 height 4
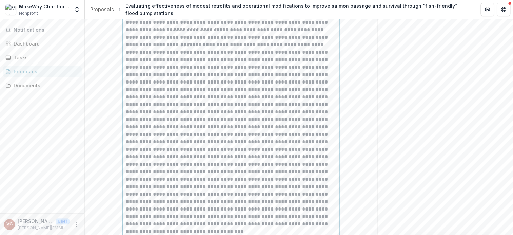
scroll to position [205, 0]
click at [199, 160] on p "**********" at bounding box center [231, 108] width 211 height 209
drag, startPoint x: 200, startPoint y: 160, endPoint x: 208, endPoint y: 162, distance: 8.1
click at [208, 162] on p "**********" at bounding box center [231, 108] width 211 height 209
drag, startPoint x: 138, startPoint y: 47, endPoint x: 152, endPoint y: 46, distance: 13.6
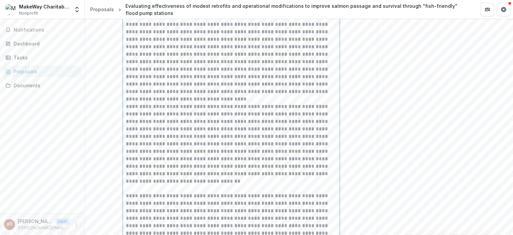
scroll to position [306, 0]
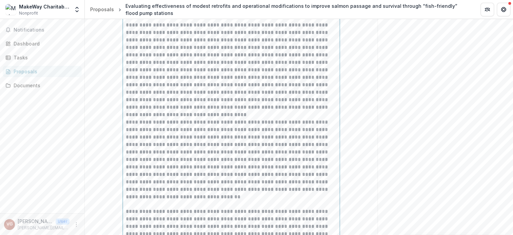
click at [261, 90] on p "**********" at bounding box center [231, 6] width 211 height 209
click at [267, 91] on p "**********" at bounding box center [231, 6] width 211 height 209
drag, startPoint x: 271, startPoint y: 91, endPoint x: 262, endPoint y: 91, distance: 9.2
click at [265, 92] on p "**********" at bounding box center [231, 6] width 211 height 209
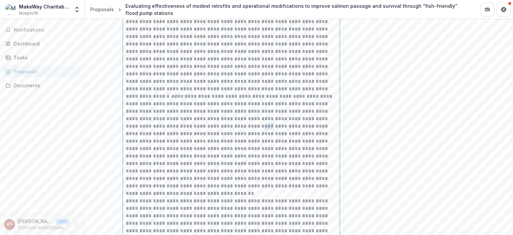
scroll to position [205, 0]
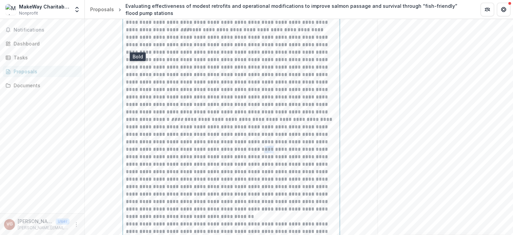
drag, startPoint x: 136, startPoint y: 45, endPoint x: 165, endPoint y: 45, distance: 28.5
drag, startPoint x: 176, startPoint y: 48, endPoint x: 184, endPoint y: 58, distance: 13.5
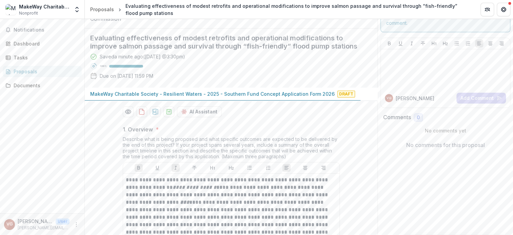
scroll to position [68, 0]
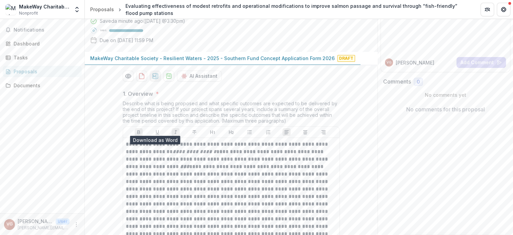
click at [153, 79] on icon "download-proposal" at bounding box center [155, 76] width 7 height 7
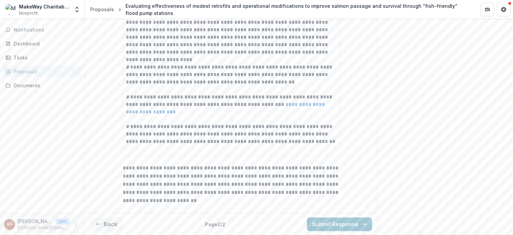
scroll to position [1583, 0]
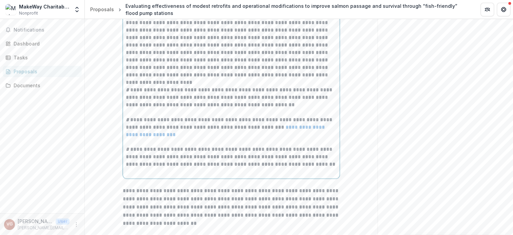
click at [140, 155] on div "**********" at bounding box center [231, 18] width 211 height 313
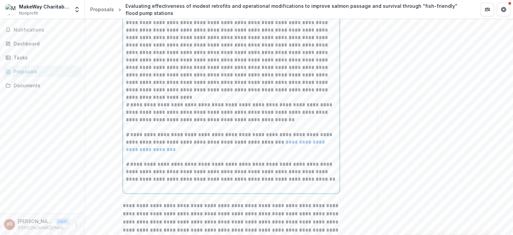
scroll to position [1651, 0]
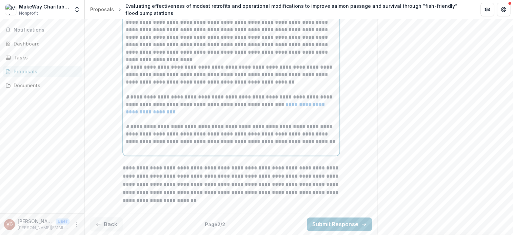
click at [129, 87] on p at bounding box center [231, 89] width 211 height 7
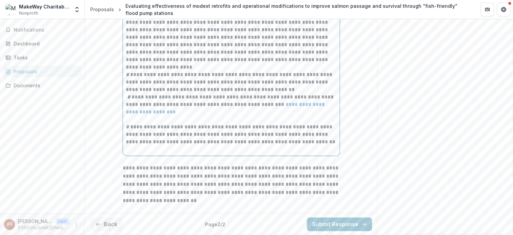
click at [128, 119] on p at bounding box center [231, 119] width 211 height 7
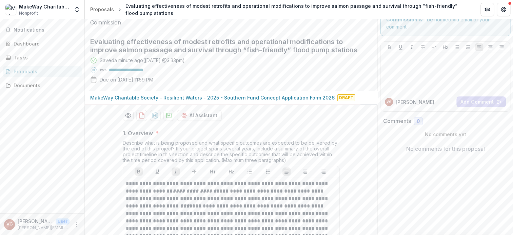
scroll to position [68, 0]
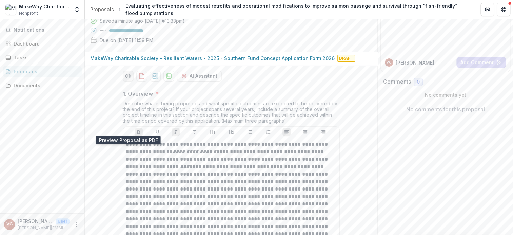
click at [125, 79] on icon "Preview 9da7da44-86f6-4759-b41e-589462010781-0.pdf" at bounding box center [128, 76] width 7 height 7
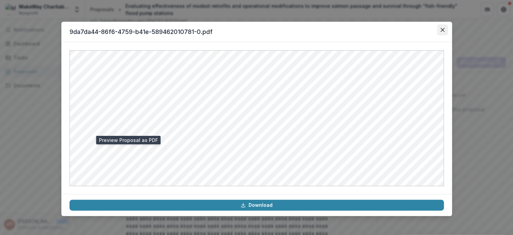
click at [444, 31] on icon "Close" at bounding box center [443, 30] width 4 height 4
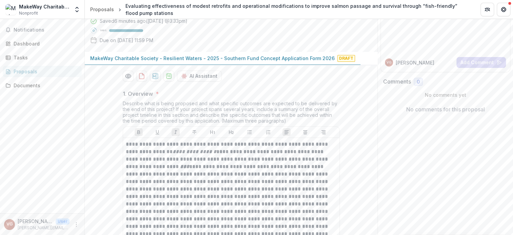
click at [75, 226] on icon "More" at bounding box center [76, 224] width 5 height 5
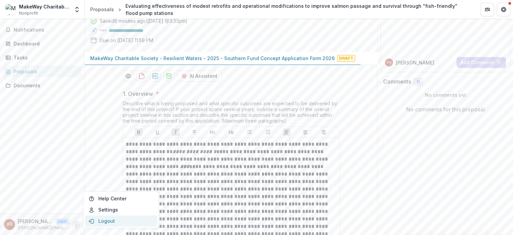
click at [107, 222] on button "Logout" at bounding box center [121, 220] width 73 height 11
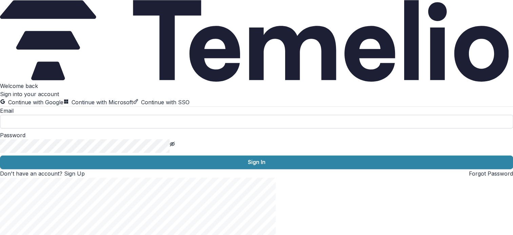
click at [80, 128] on input at bounding box center [256, 122] width 513 height 14
type input "**********"
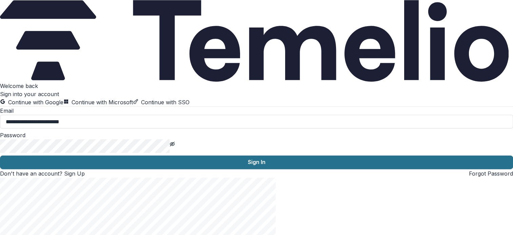
click at [120, 169] on button "Sign In" at bounding box center [256, 162] width 513 height 14
